Goal: Task Accomplishment & Management: Complete application form

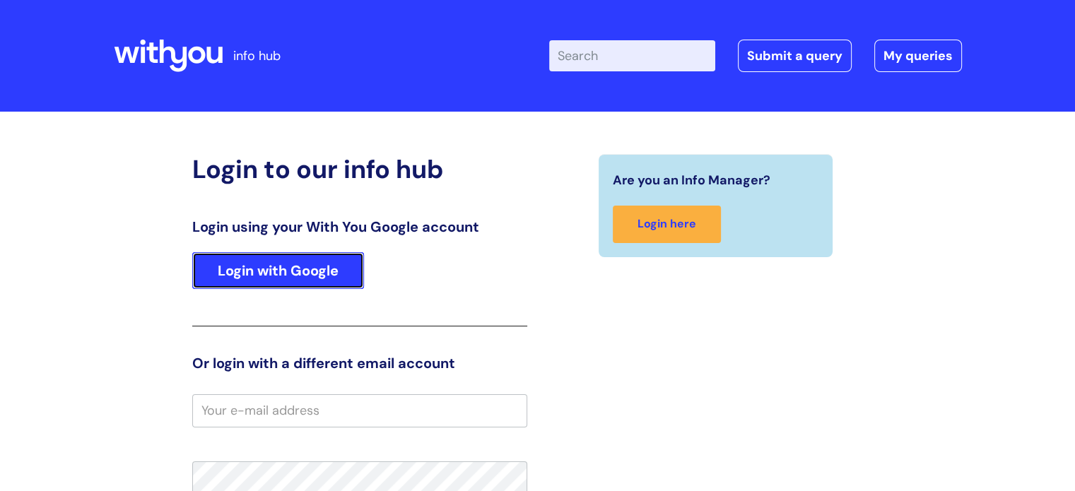
click at [325, 276] on link "Login with Google" at bounding box center [278, 270] width 172 height 37
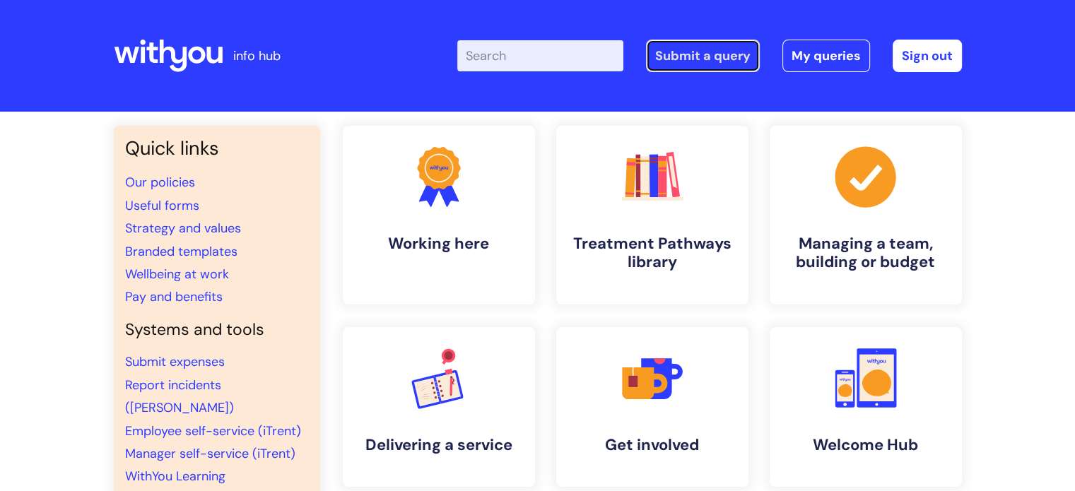
click at [721, 57] on link "Submit a query" at bounding box center [703, 56] width 114 height 33
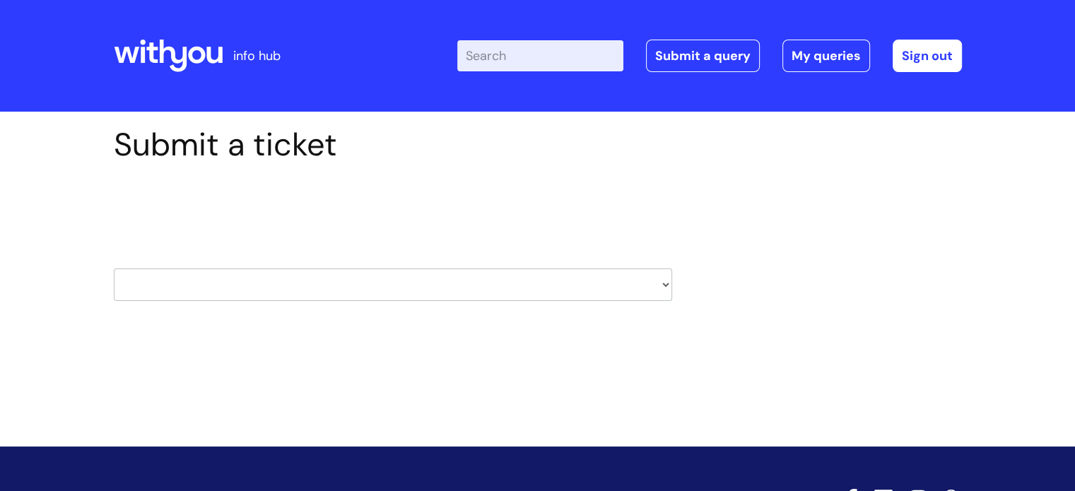
click at [577, 297] on select "HR / People IT and Support Clinical Drug Alerts Finance Accounts Data Support T…" at bounding box center [393, 285] width 558 height 33
select select "external_communications"
click at [114, 269] on select "HR / People IT and Support Clinical Drug Alerts Finance Accounts Data Support T…" at bounding box center [393, 285] width 558 height 33
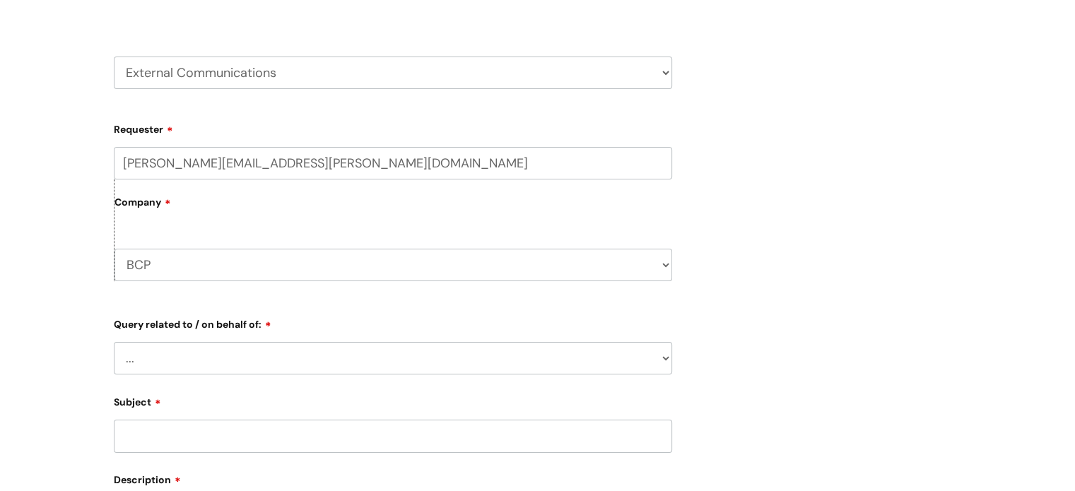
scroll to position [353, 0]
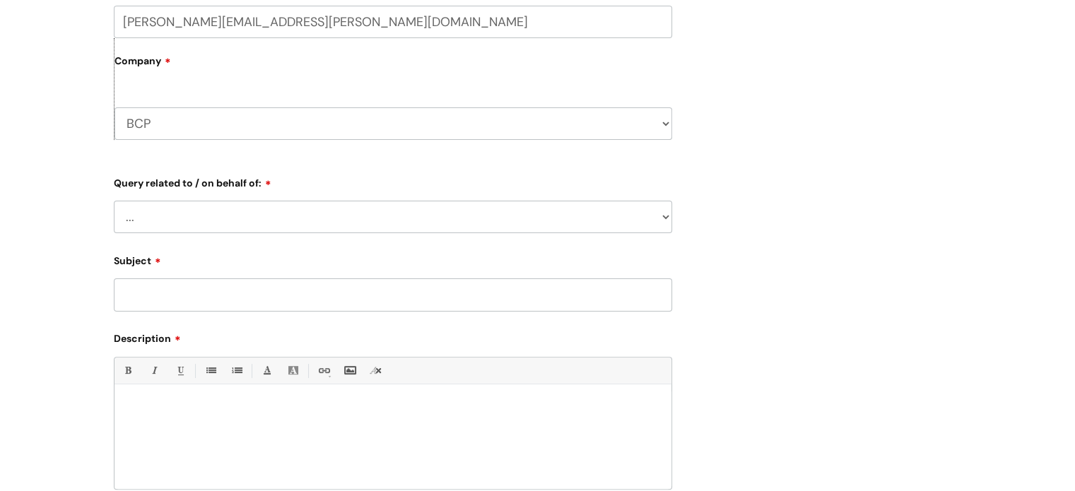
click at [269, 232] on select "... Brand or Brand Centre Website Queries (all regions) All Scottish Services I…" at bounding box center [393, 217] width 558 height 33
click at [269, 226] on select "... Brand or Brand Centre Website Queries (all regions) All Scottish Services I…" at bounding box center [393, 217] width 558 height 33
select select "BCP"
click at [114, 201] on select "... Brand or Brand Centre Website Queries (all regions) All Scottish Services I…" at bounding box center [393, 217] width 558 height 33
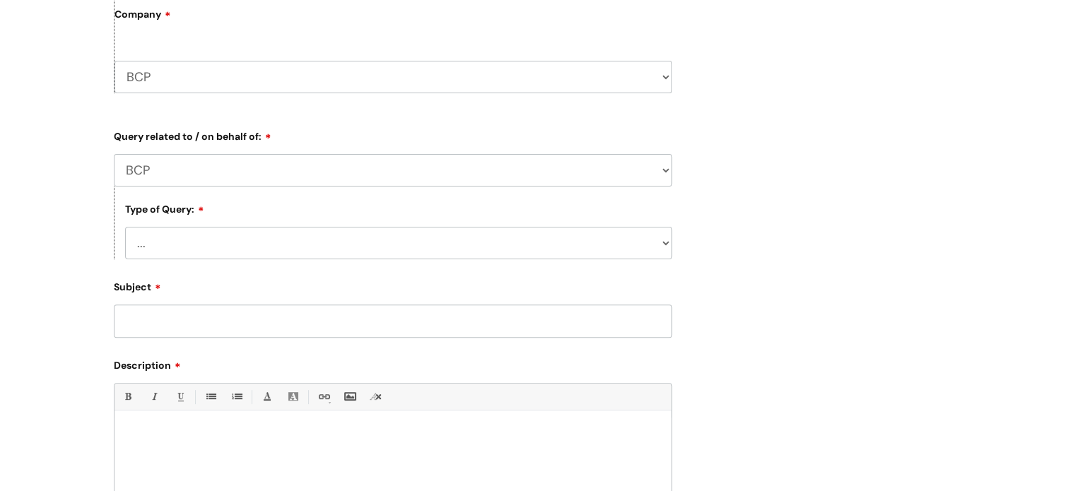
scroll to position [424, 0]
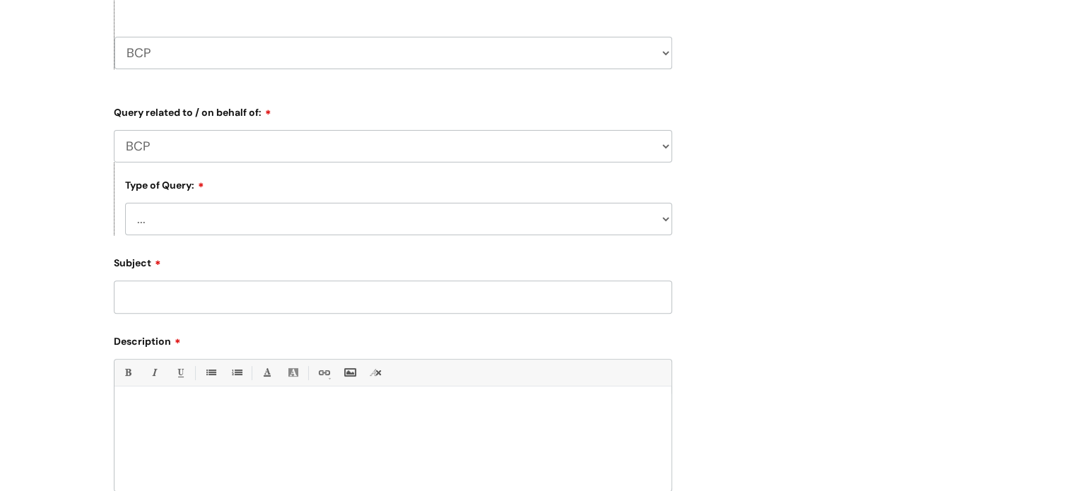
click at [230, 294] on input "Subject" at bounding box center [393, 297] width 558 height 33
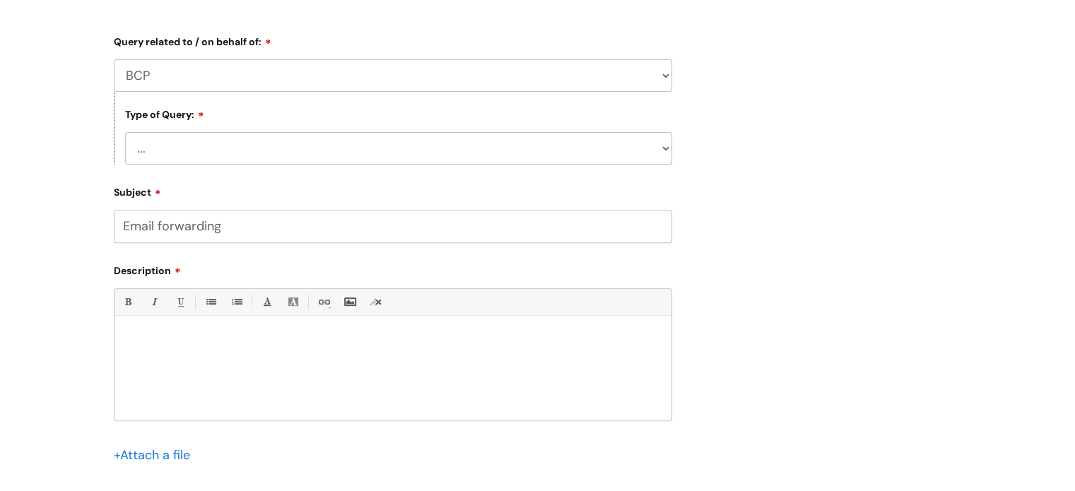
type input "Email forwarding"
click at [325, 147] on select "... Press/Media support Social Media support Marketing materials Crisis communi…" at bounding box center [398, 148] width 547 height 33
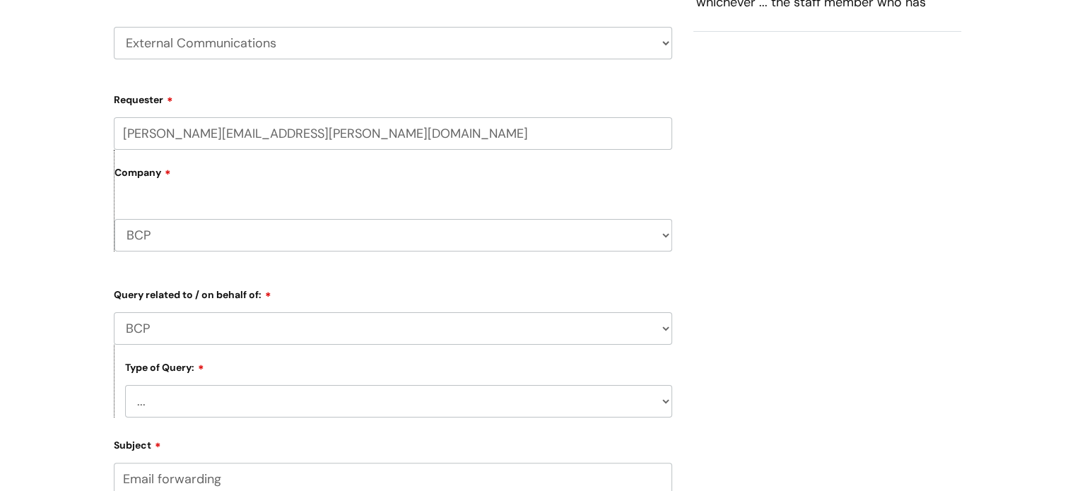
scroll to position [212, 0]
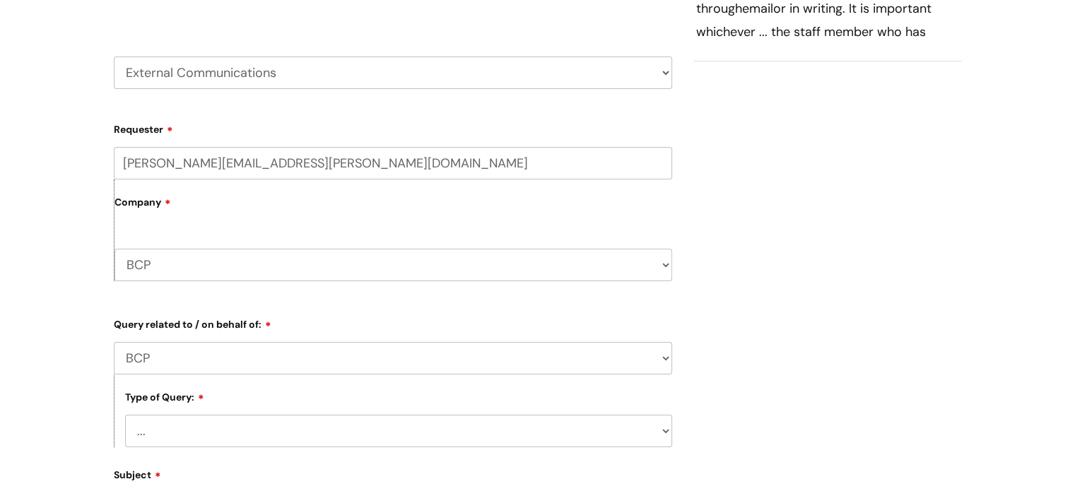
click at [325, 67] on select "HR / People IT and Support Clinical Drug Alerts Finance Accounts Data Support T…" at bounding box center [393, 73] width 558 height 33
select select "it_and_support"
click at [114, 57] on select "HR / People IT and Support Clinical Drug Alerts Finance Accounts Data Support T…" at bounding box center [393, 73] width 558 height 33
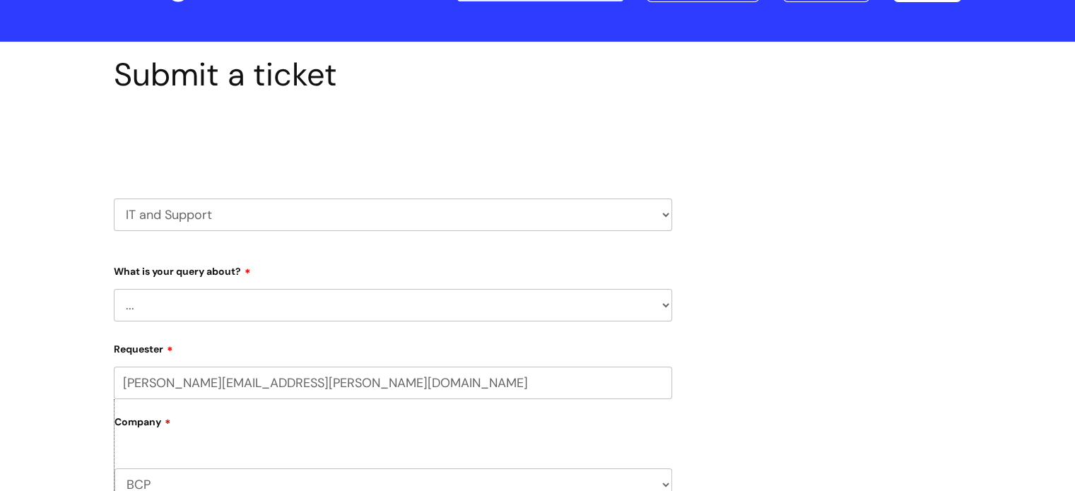
scroll to position [141, 0]
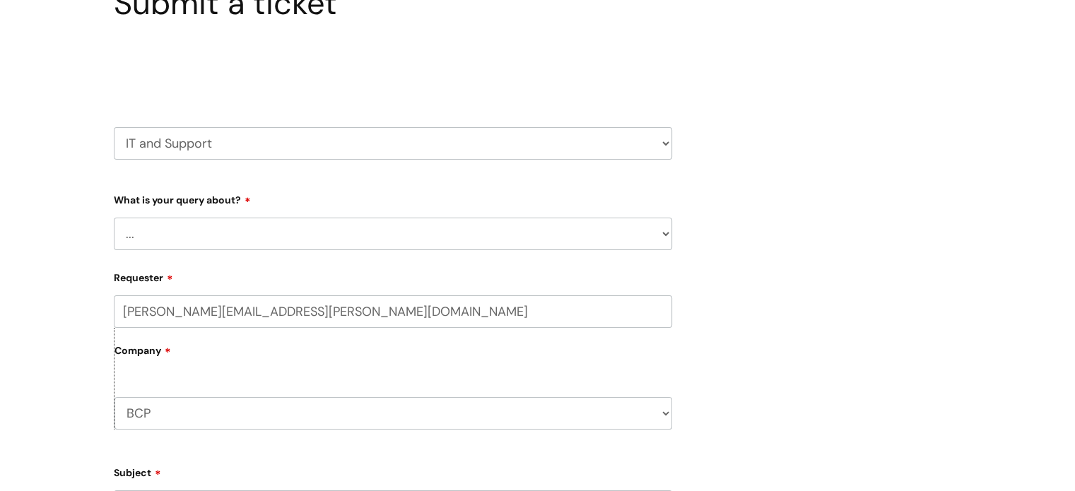
click at [240, 231] on select "... Mobile Phone Reset & MFA Accounts, Starters and Leavers IT Hardware issue I…" at bounding box center [393, 234] width 558 height 33
select select "Something Else"
click at [114, 218] on select "... Mobile Phone Reset & MFA Accounts, Starters and Leavers IT Hardware issue I…" at bounding box center [393, 234] width 558 height 33
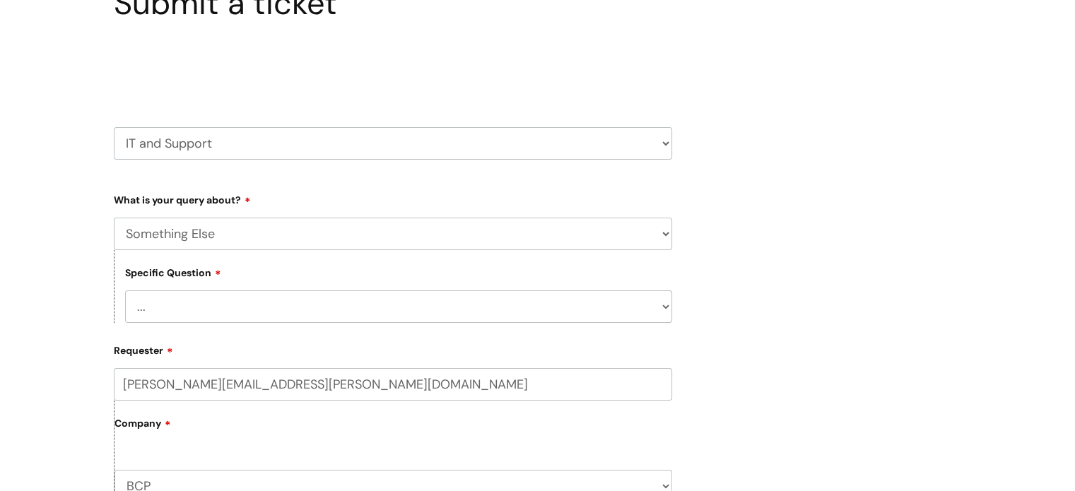
click at [239, 310] on select "... My problem is not listed" at bounding box center [398, 306] width 547 height 33
select select "My problem is not listed"
click at [125, 290] on select "... My problem is not listed" at bounding box center [398, 306] width 547 height 33
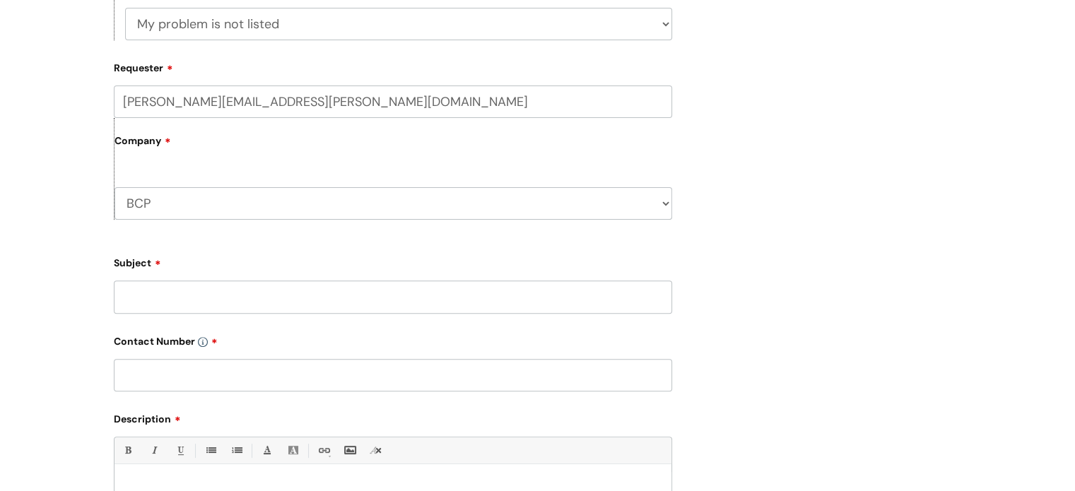
scroll to position [565, 0]
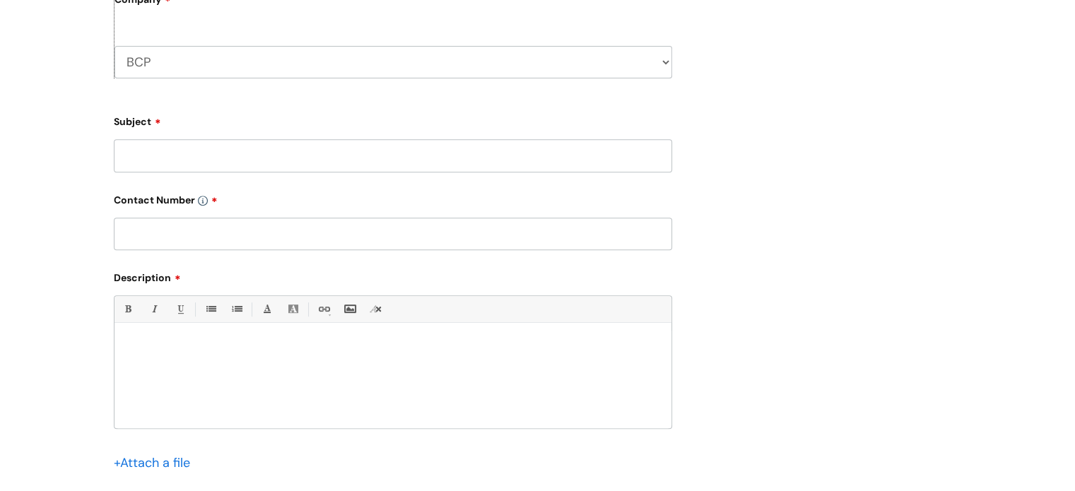
click at [302, 240] on input "text" at bounding box center [393, 234] width 558 height 33
click at [271, 173] on form "Type Of Request ... Accounts (Finance) Alerts! (For clinical team) Data Protect…" at bounding box center [393, 152] width 558 height 777
click at [271, 152] on input "Subject" at bounding box center [393, 155] width 558 height 33
type input "Cuckooing email"
click at [325, 242] on input "text" at bounding box center [393, 234] width 558 height 33
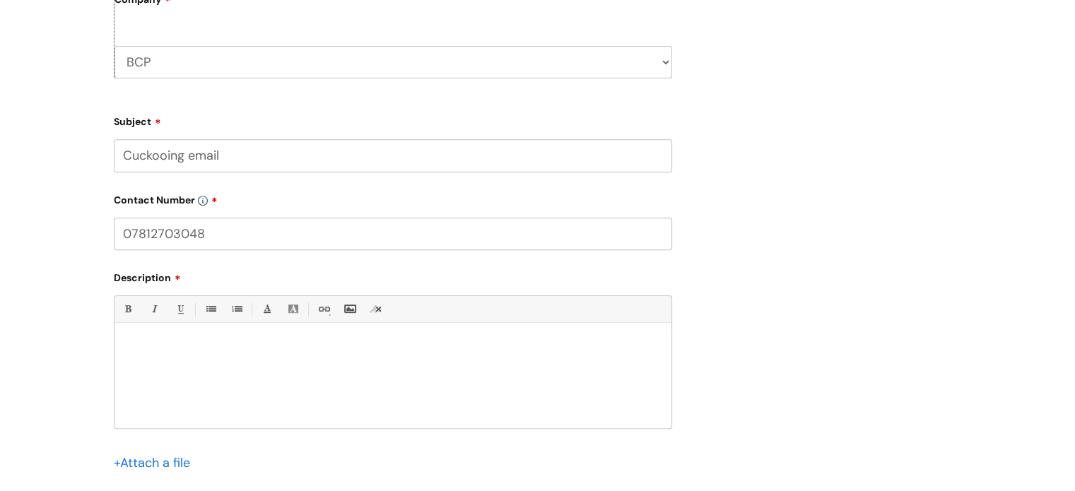
type input "07812703048"
click at [348, 338] on div at bounding box center [392, 380] width 557 height 98
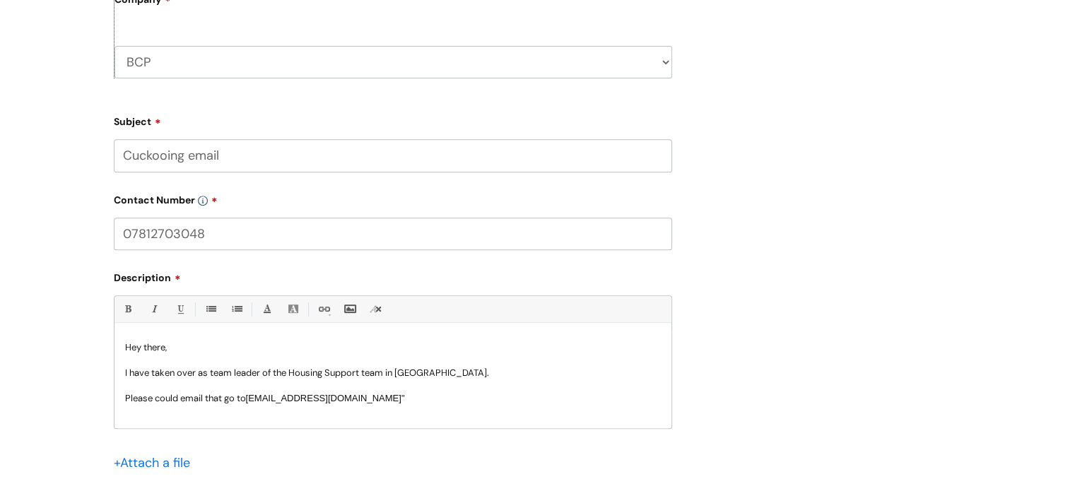
drag, startPoint x: 247, startPoint y: 401, endPoint x: 320, endPoint y: 399, distance: 72.8
click at [248, 401] on p "Please could email that go to [EMAIL_ADDRESS][DOMAIN_NAME]"" at bounding box center [393, 398] width 536 height 13
click at [457, 393] on p "Please could email that go to " [EMAIL_ADDRESS][DOMAIN_NAME]"" at bounding box center [393, 398] width 536 height 13
click at [249, 395] on p "Please could email that go to [EMAIL_ADDRESS][DOMAIN_NAME]"" at bounding box center [393, 398] width 536 height 13
click at [494, 412] on div "Hey there, I have taken over as team leader of the Housing Support team in [GEO…" at bounding box center [392, 380] width 557 height 98
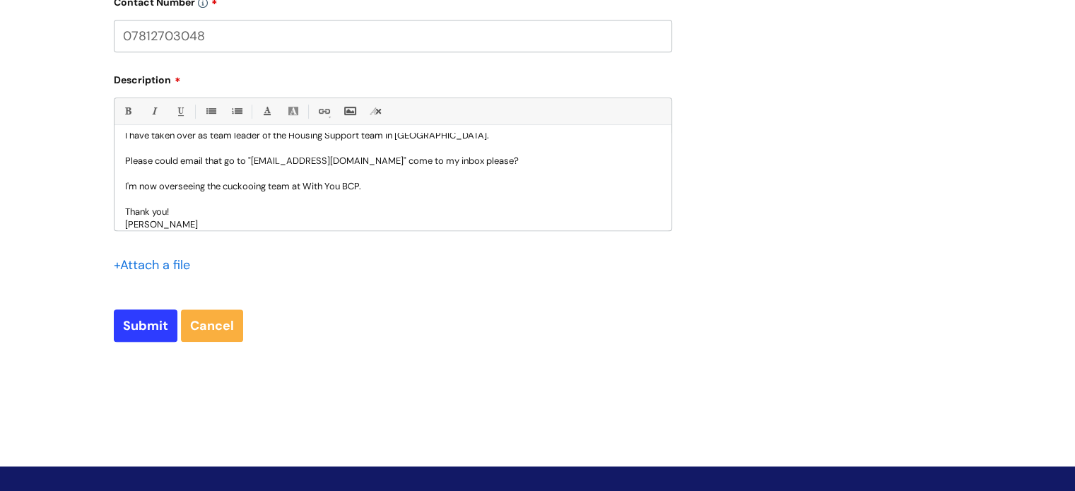
scroll to position [852, 0]
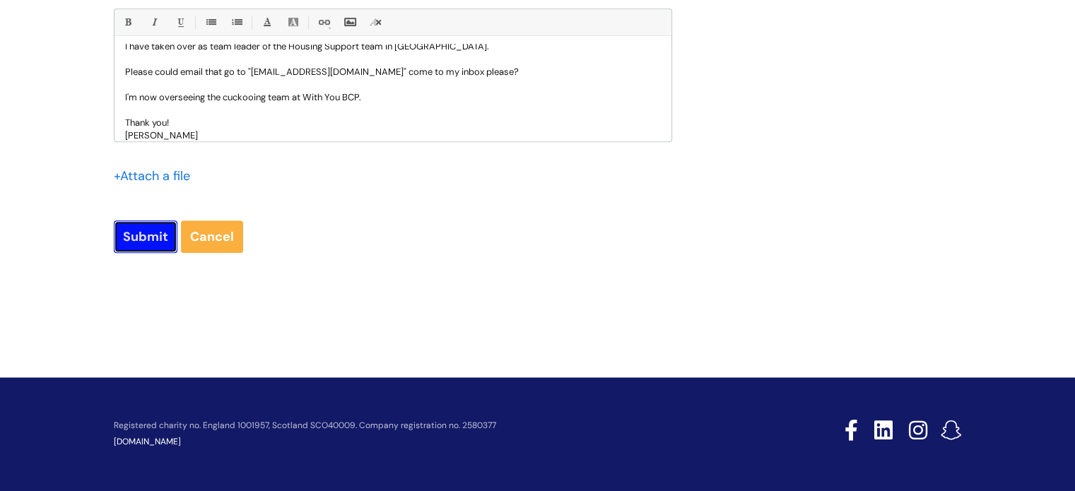
click at [133, 250] on input "Submit" at bounding box center [146, 236] width 64 height 33
type input "Please Wait..."
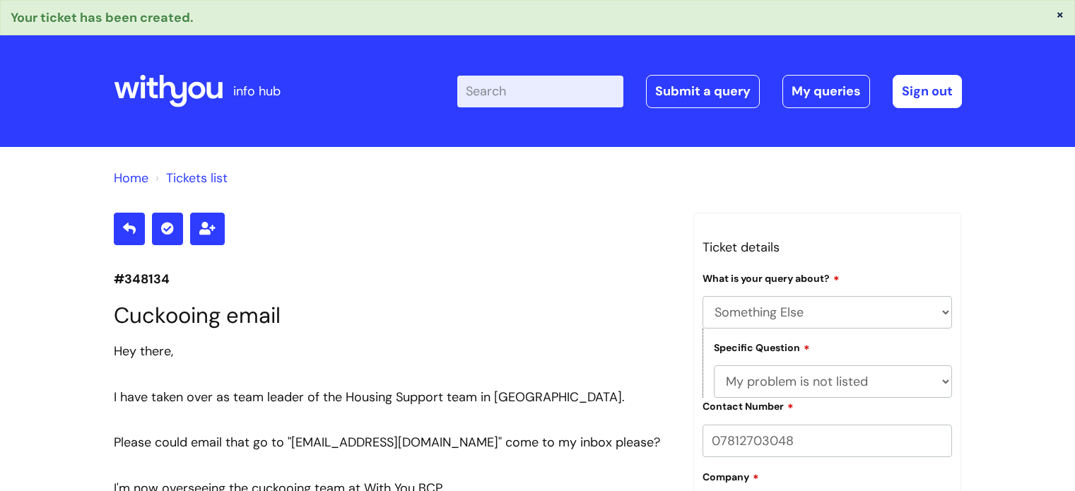
select select "Something Else"
select select "My problem is not listed"
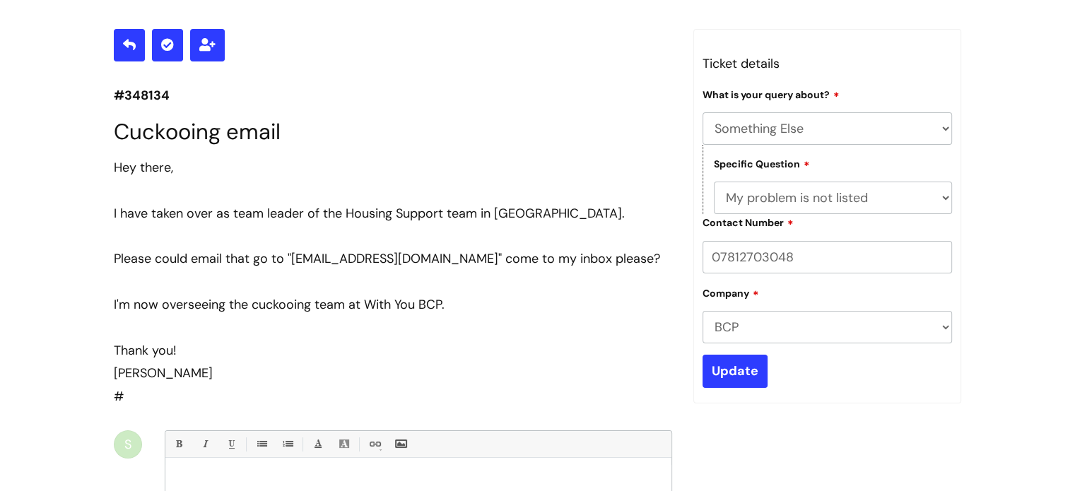
scroll to position [160, 0]
